Goal: Information Seeking & Learning: Learn about a topic

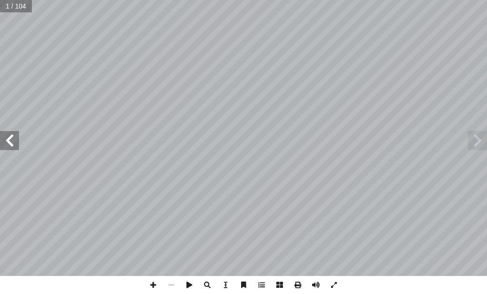
click at [12, 140] on span at bounding box center [9, 140] width 19 height 19
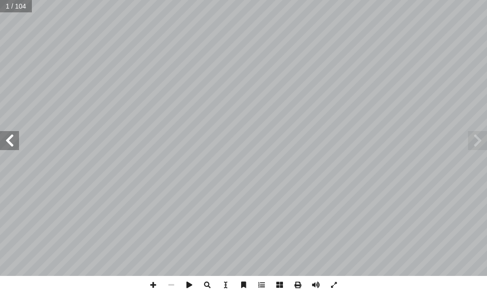
click at [12, 140] on span at bounding box center [9, 140] width 19 height 19
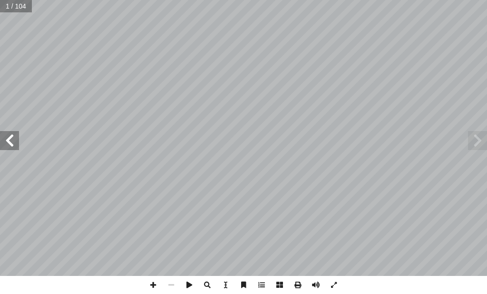
click at [12, 140] on span at bounding box center [9, 140] width 19 height 19
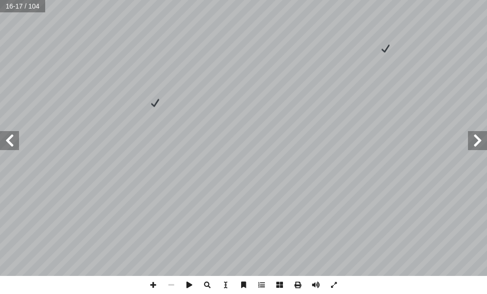
click at [12, 140] on span at bounding box center [9, 140] width 19 height 19
click at [481, 142] on span at bounding box center [477, 140] width 19 height 19
click at [11, 137] on span at bounding box center [9, 140] width 19 height 19
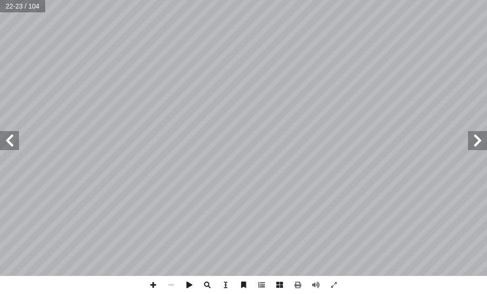
click at [10, 141] on span at bounding box center [9, 140] width 19 height 19
click at [478, 140] on span at bounding box center [477, 140] width 19 height 19
click at [2, 140] on span at bounding box center [9, 140] width 19 height 19
click at [156, 285] on span at bounding box center [153, 285] width 18 height 18
